Goal: Transaction & Acquisition: Purchase product/service

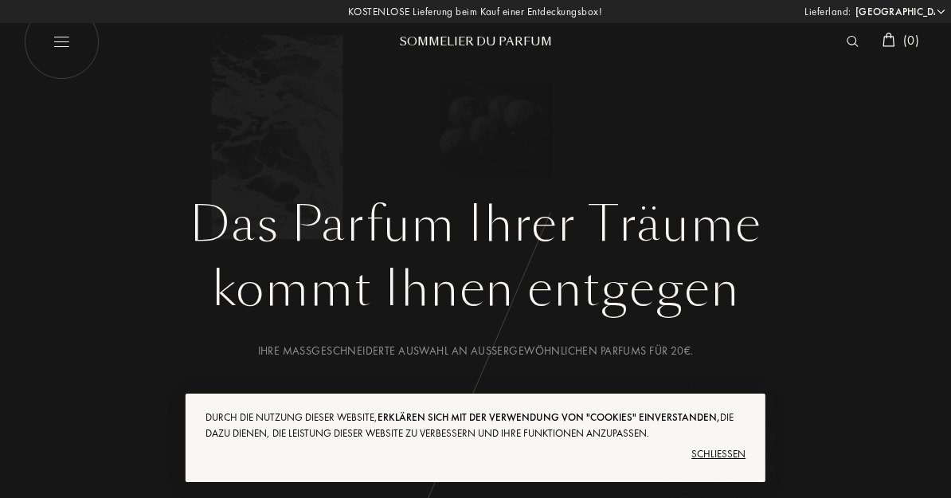
select select "DE"
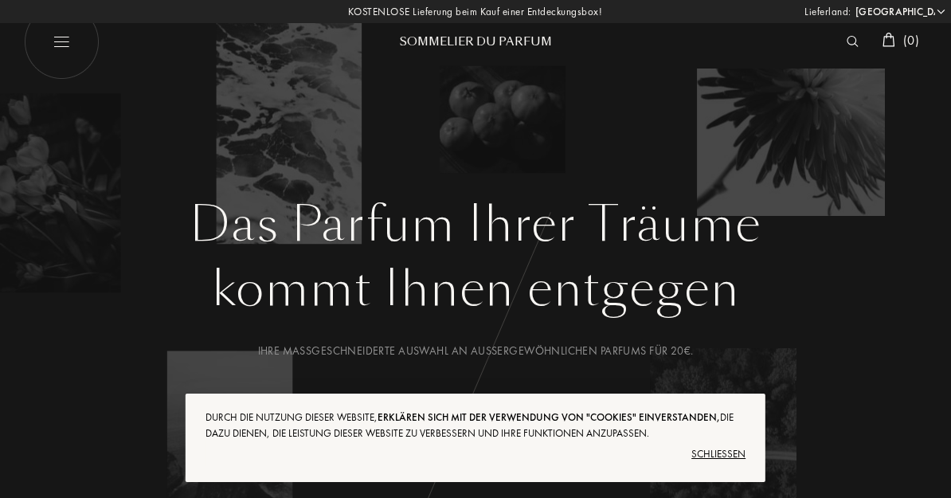
click at [847, 41] on img at bounding box center [853, 41] width 12 height 11
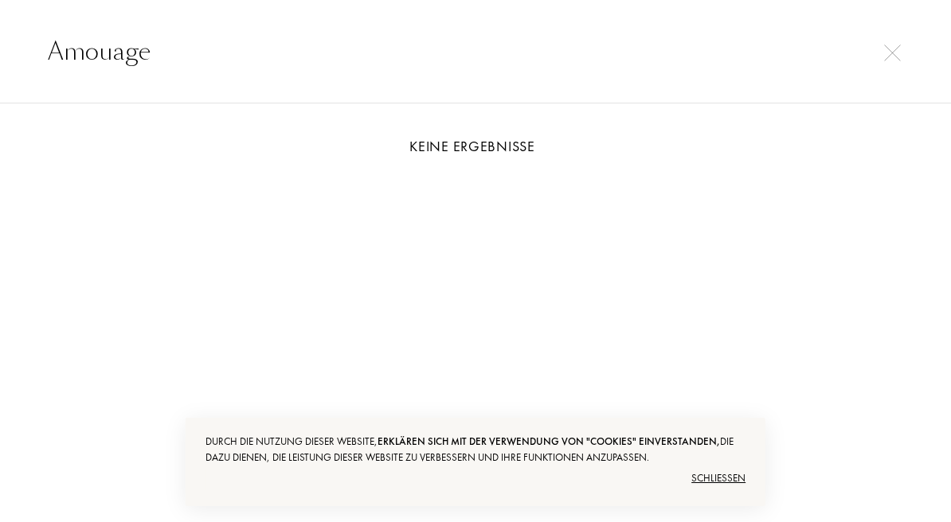
type input "Amouage"
click at [299, 138] on div "Keine Ergebnisse" at bounding box center [476, 146] width 856 height 22
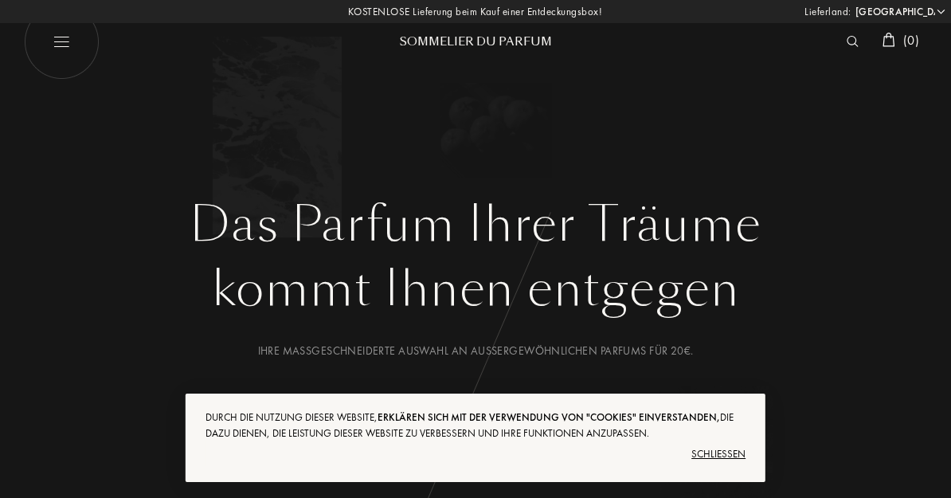
select select "DE"
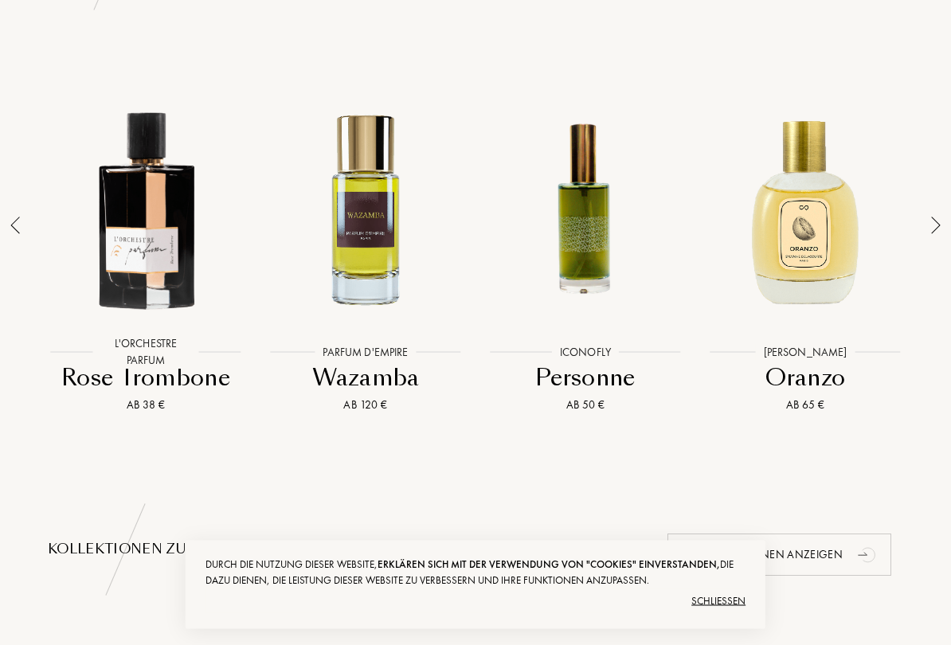
scroll to position [1146, 0]
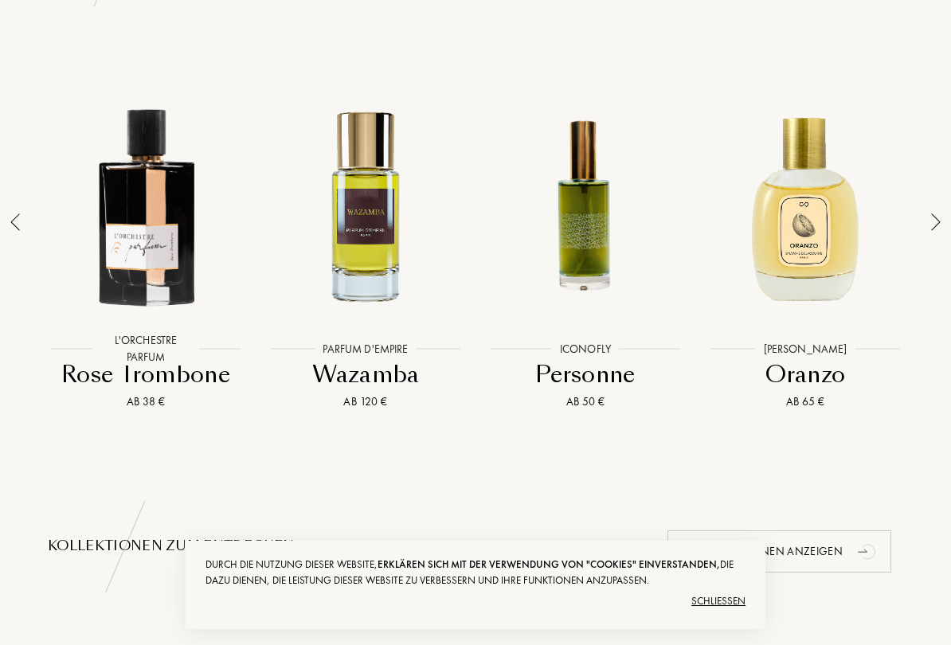
click at [925, 226] on div at bounding box center [936, 253] width 22 height 375
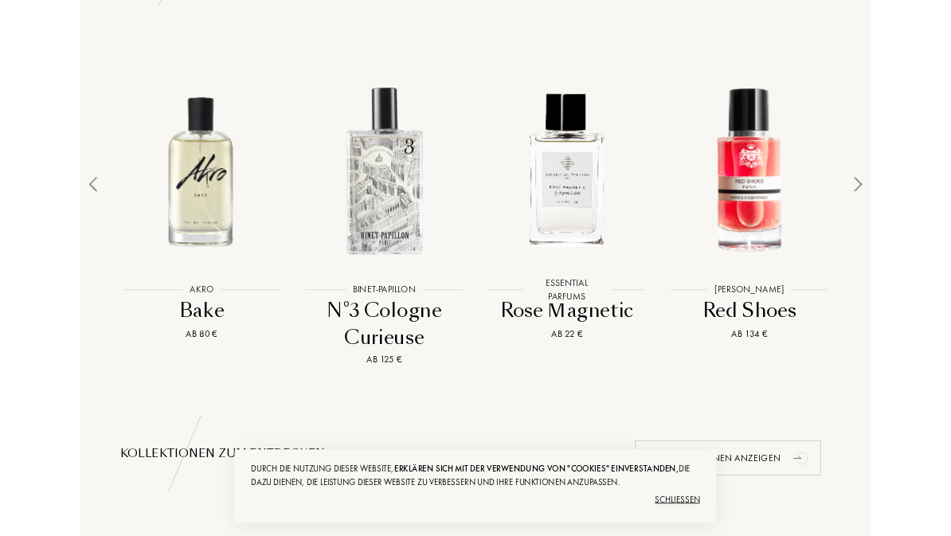
scroll to position [1191, 0]
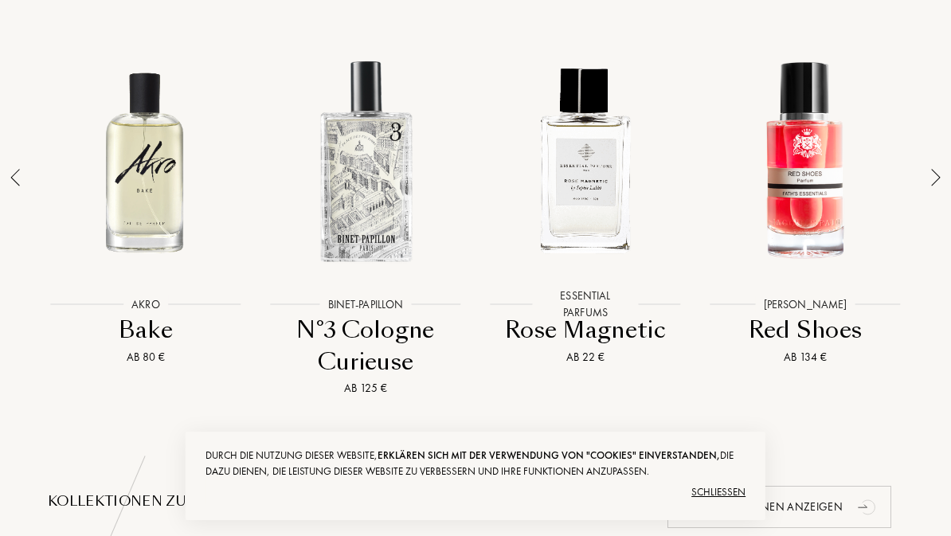
click at [927, 180] on div at bounding box center [936, 209] width 22 height 375
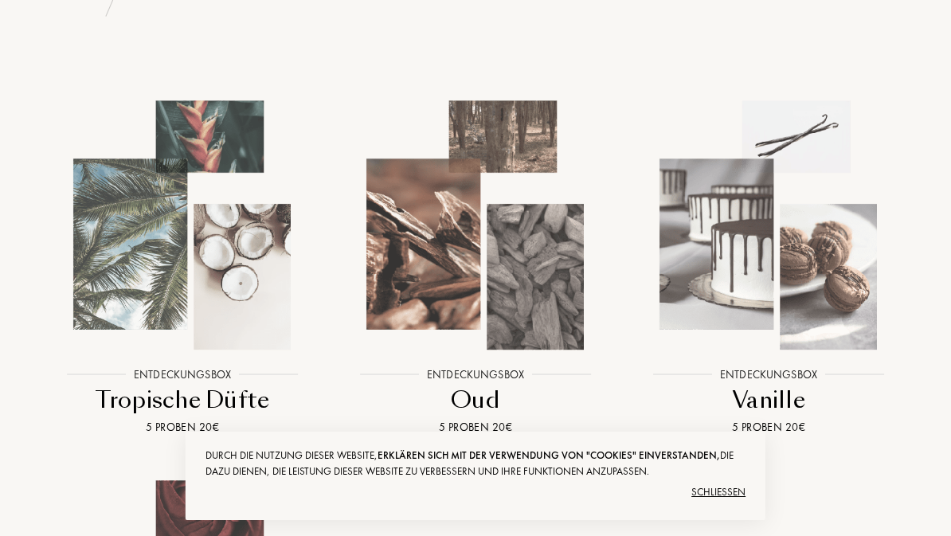
scroll to position [1715, 0]
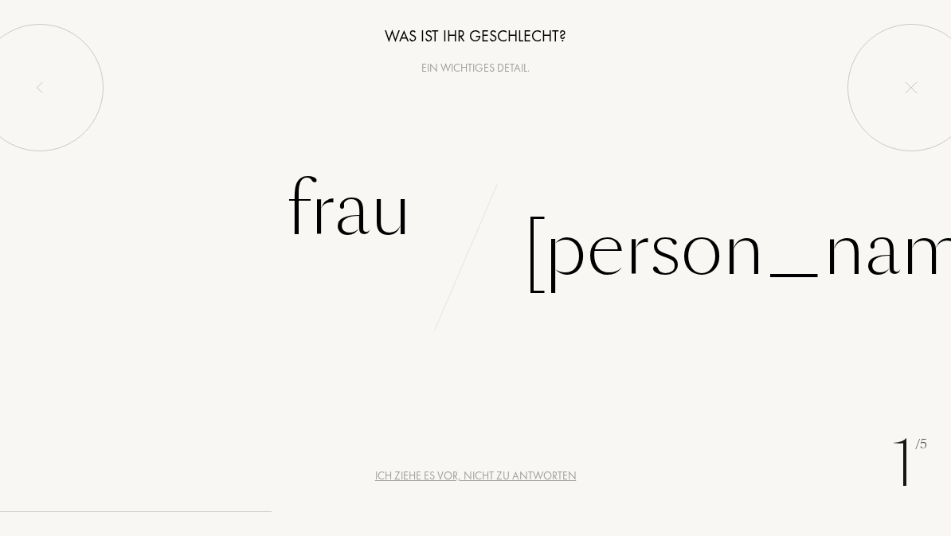
click at [906, 92] on img at bounding box center [911, 87] width 13 height 13
